Goal: Find specific page/section: Find specific page/section

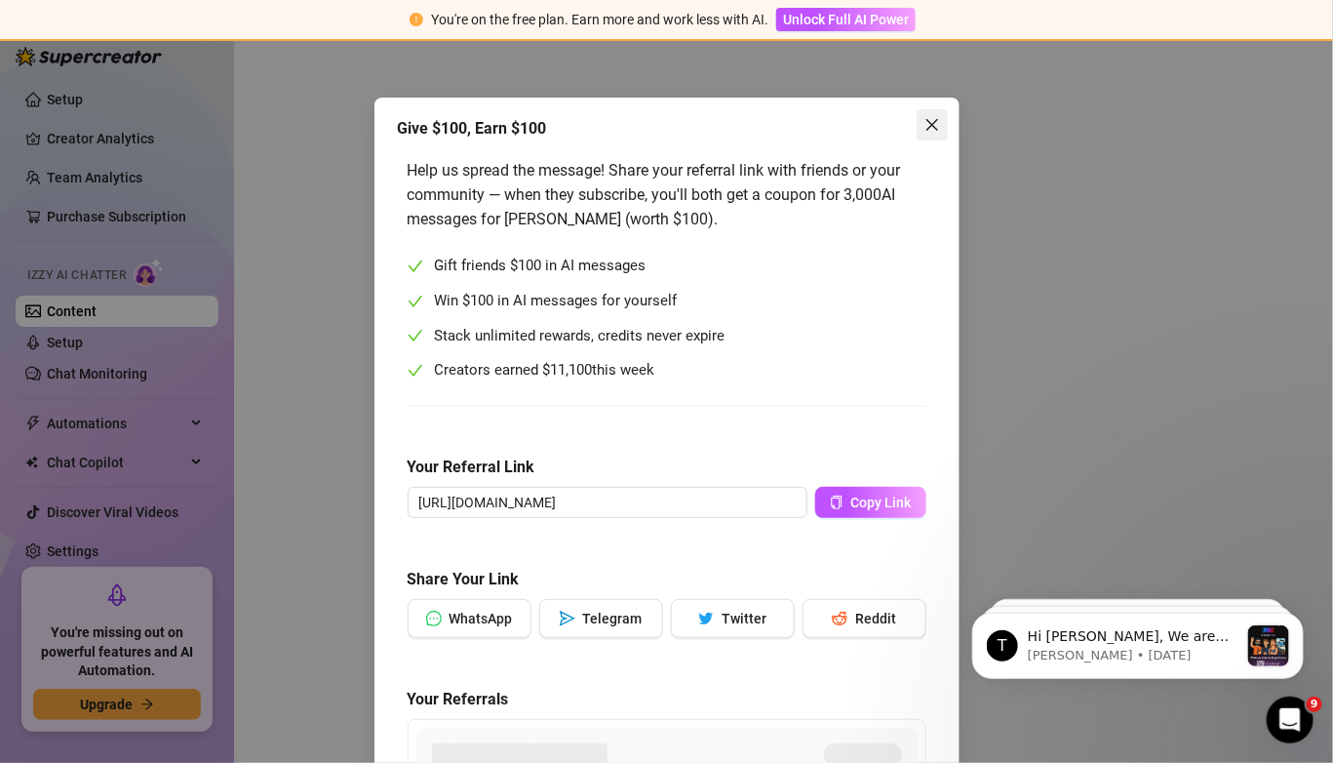
click at [924, 127] on icon "close" at bounding box center [932, 125] width 16 height 16
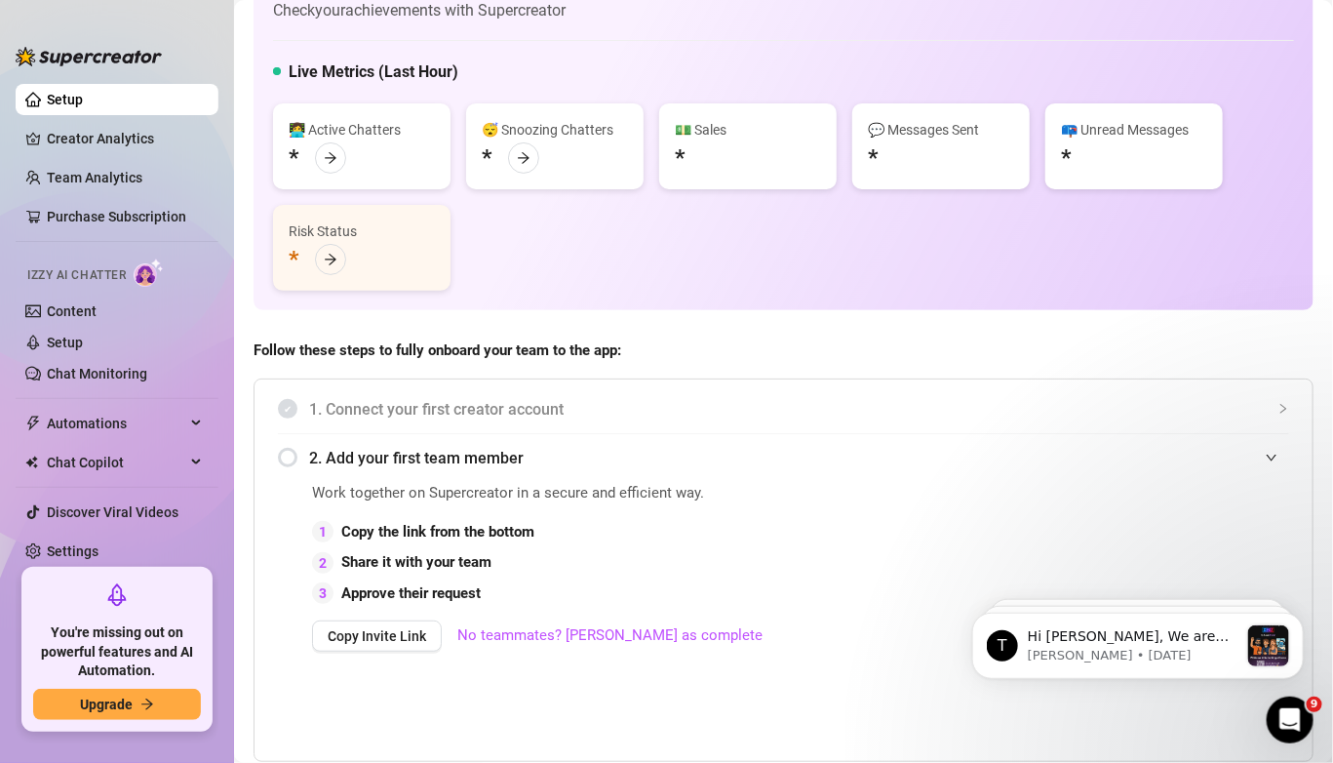
scroll to position [68, 0]
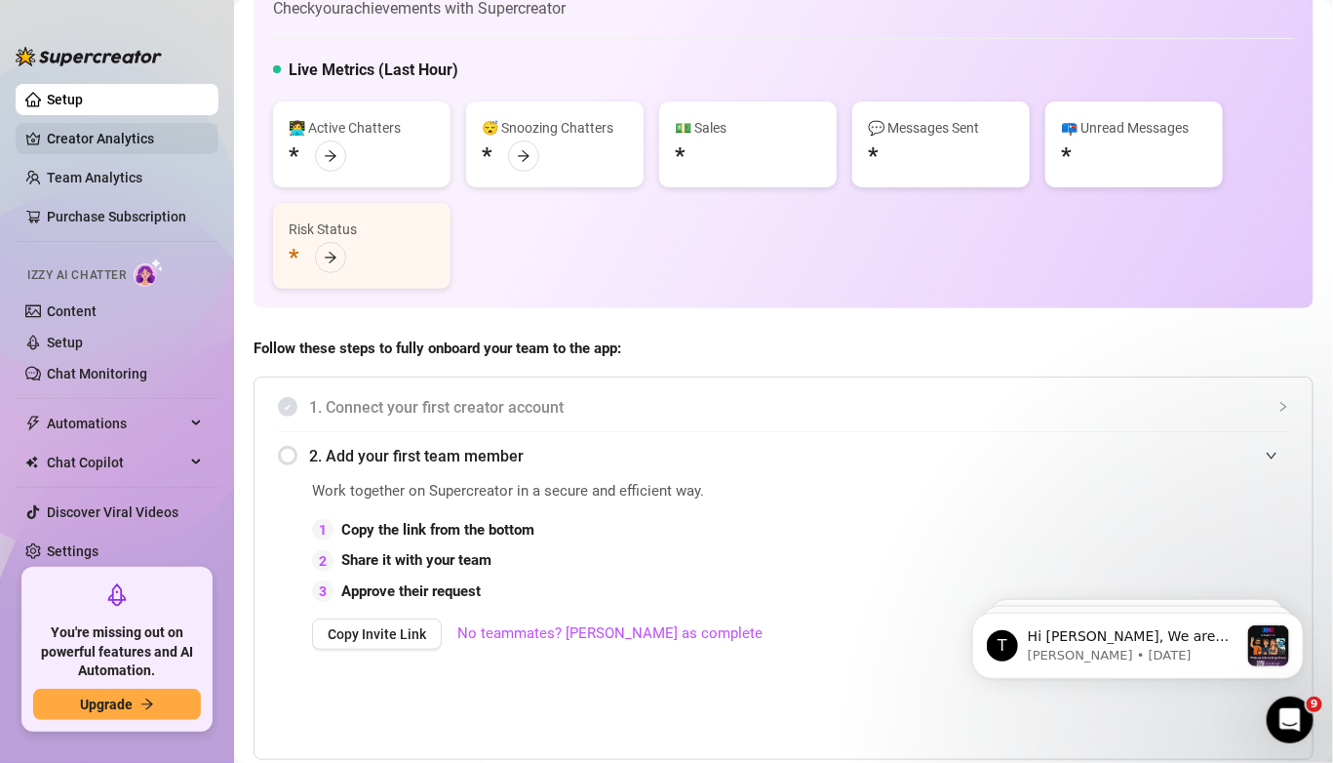
click at [95, 139] on link "Creator Analytics" at bounding box center [125, 138] width 156 height 31
